Goal: Task Accomplishment & Management: Manage account settings

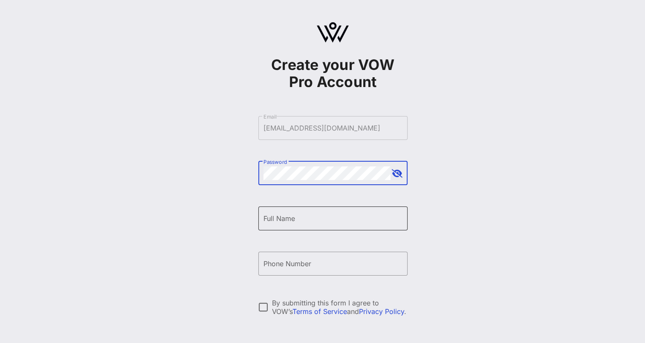
click at [304, 222] on input "Full Name" at bounding box center [333, 219] width 139 height 14
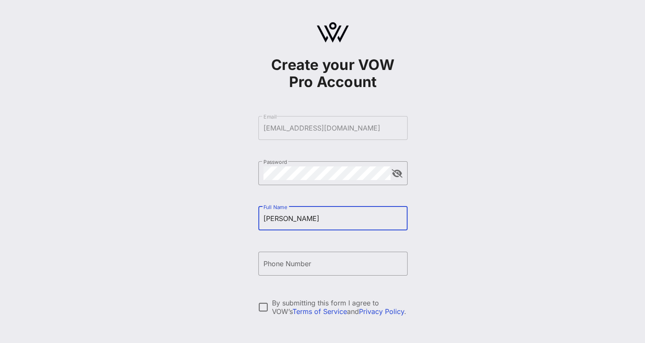
type input "[PERSON_NAME]"
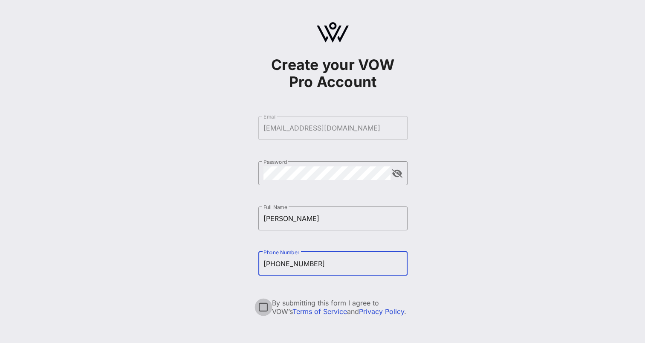
type input "[PHONE_NUMBER]"
click at [263, 305] on div at bounding box center [263, 307] width 15 height 15
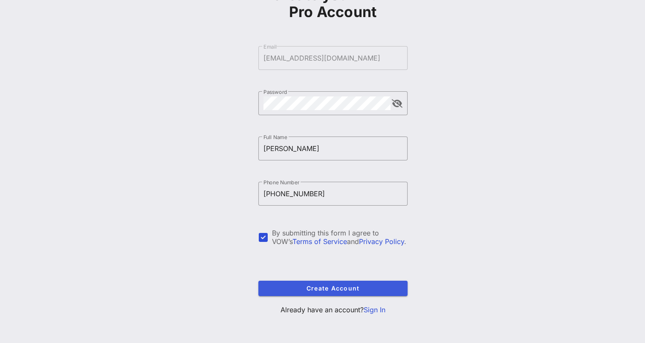
scroll to position [70, 0]
click at [337, 289] on span "Create Account" at bounding box center [333, 287] width 136 height 7
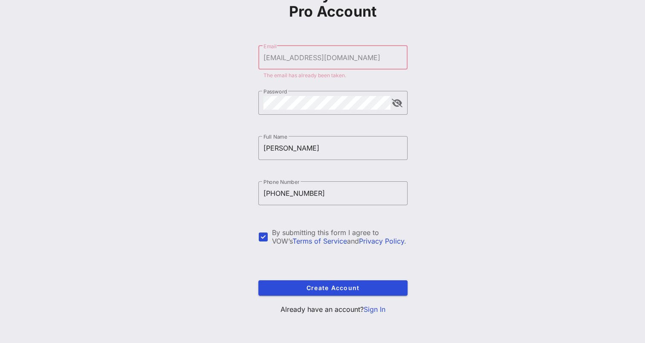
click at [372, 311] on link "Sign In" at bounding box center [375, 309] width 22 height 9
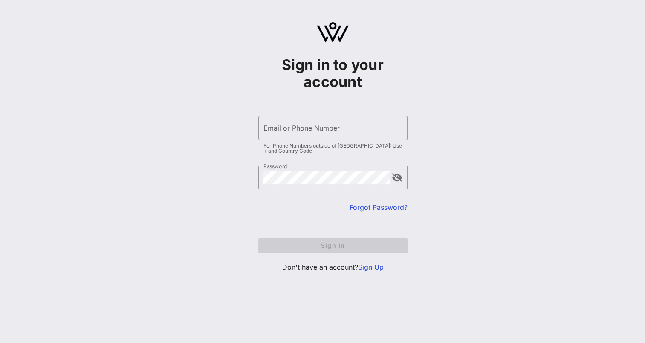
click at [336, 247] on form "​ Email or Phone Number For Phone Numbers outside of [GEOGRAPHIC_DATA]: Use + a…" at bounding box center [333, 185] width 149 height 154
click at [294, 128] on input "Email or Phone Number" at bounding box center [333, 128] width 139 height 14
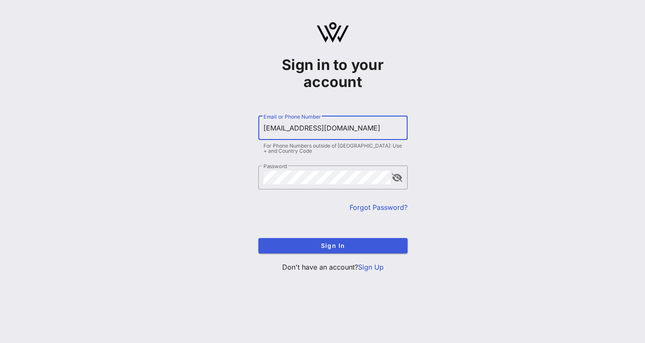
type input "[EMAIL_ADDRESS][DOMAIN_NAME]"
click at [334, 246] on span "Sign In" at bounding box center [333, 245] width 136 height 7
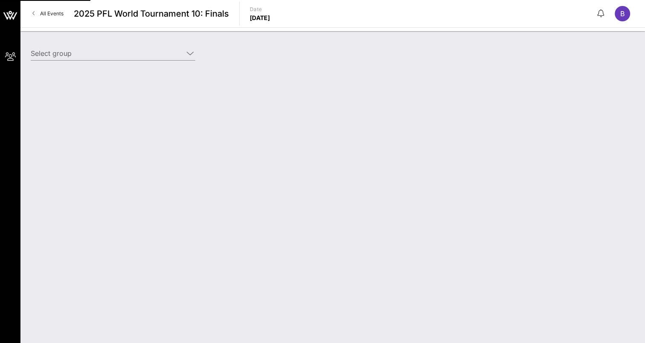
type input "[PERSON_NAME] - [PERSON_NAME] (DD/PM) [[PERSON_NAME], [EMAIL_ADDRESS][DOMAIN_NA…"
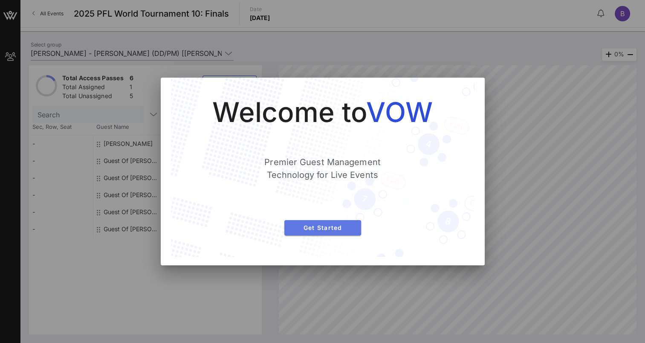
click at [329, 229] on span "Get Started" at bounding box center [322, 227] width 63 height 7
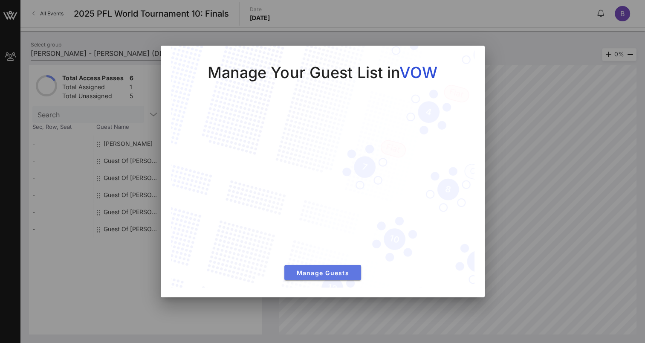
click at [326, 271] on span "Manage Guests" at bounding box center [322, 272] width 63 height 7
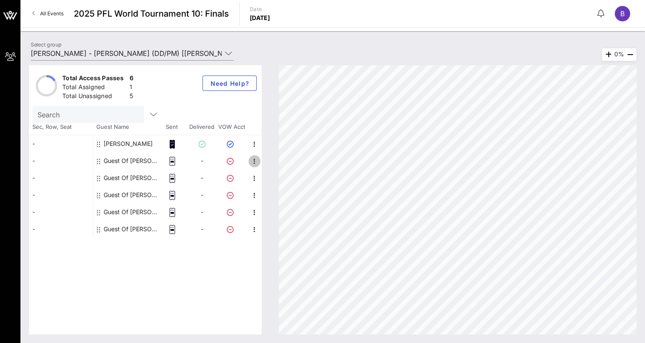
click at [254, 162] on icon "button" at bounding box center [255, 161] width 10 height 10
click at [274, 162] on div "Edit" at bounding box center [293, 163] width 53 height 7
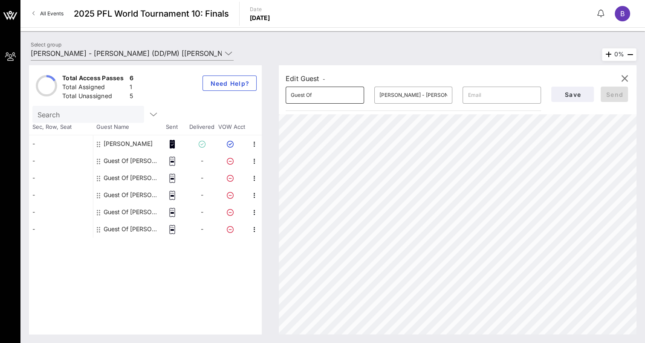
click at [359, 95] on div at bounding box center [359, 95] width 0 height 0
